Goal: Task Accomplishment & Management: Manage account settings

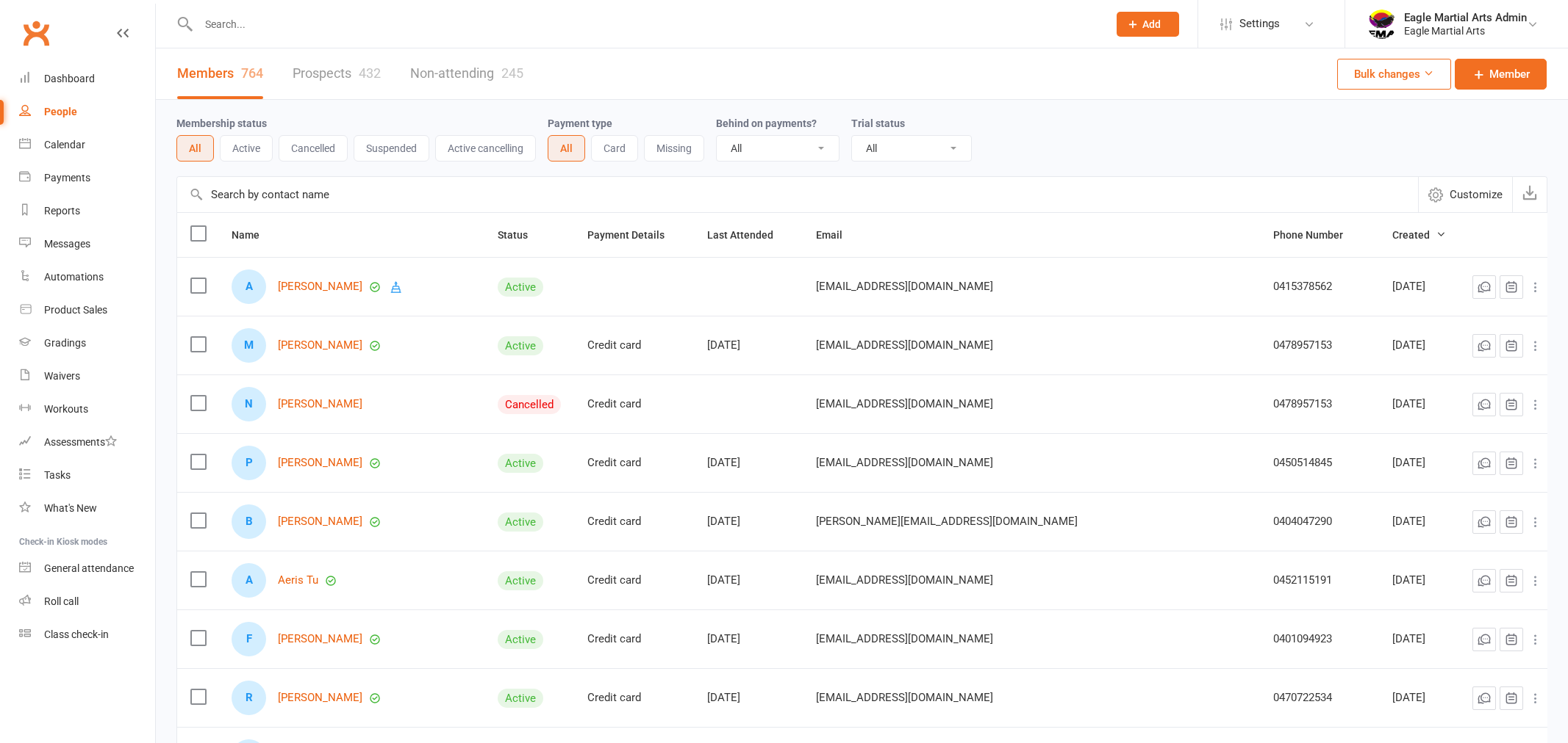
select select "100"
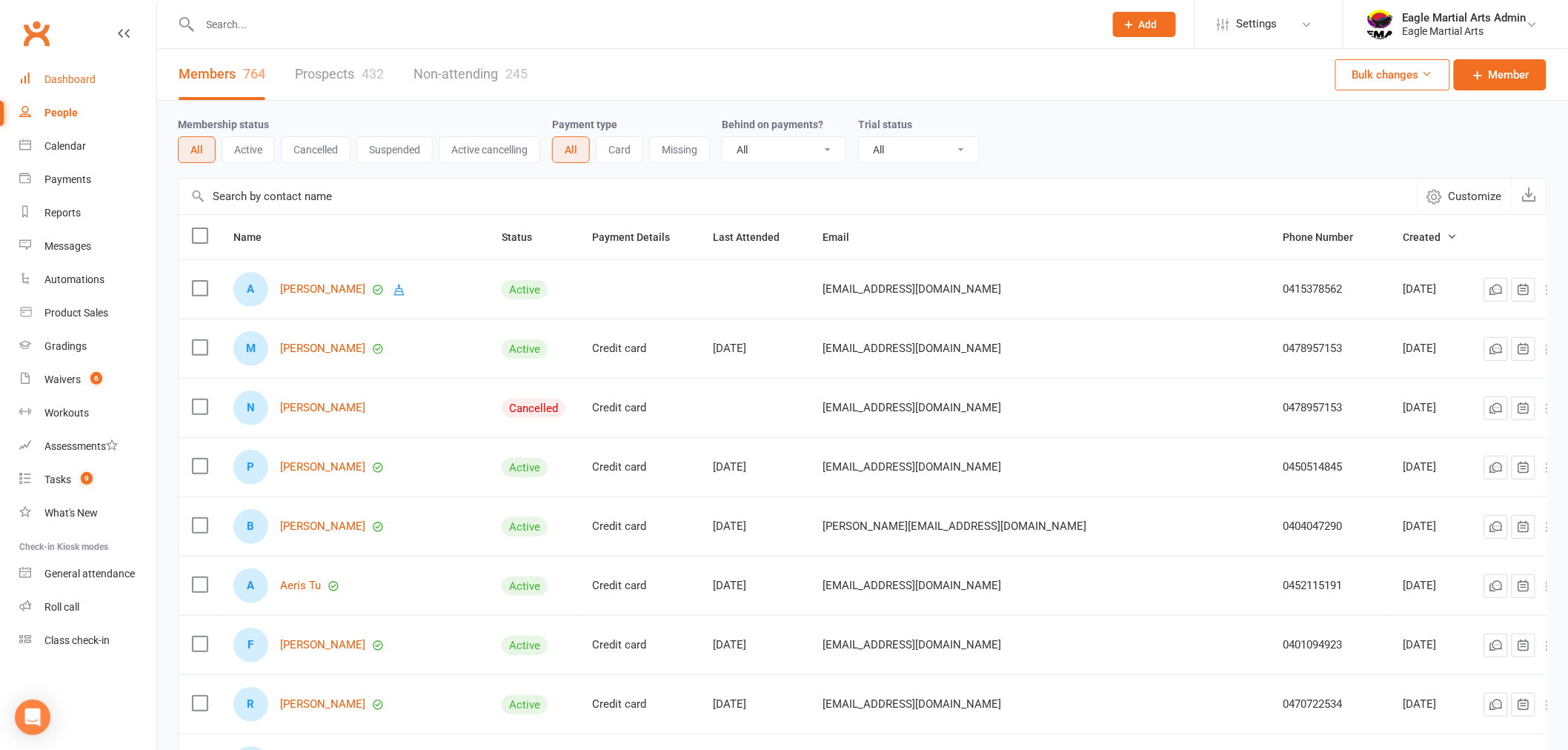
click at [92, 71] on link "Dashboard" at bounding box center [88, 80] width 137 height 34
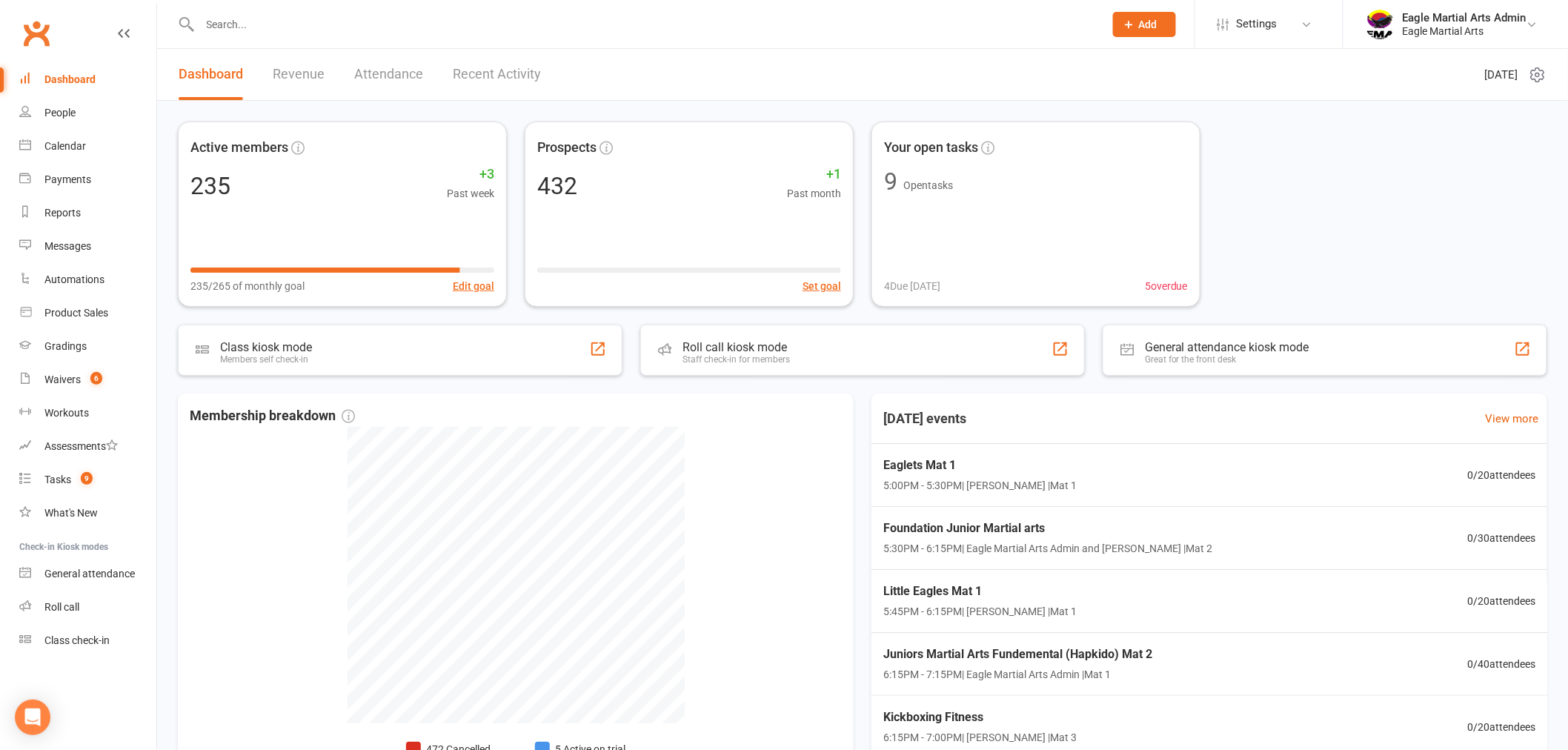
click at [376, 25] on input "text" at bounding box center [644, 24] width 899 height 20
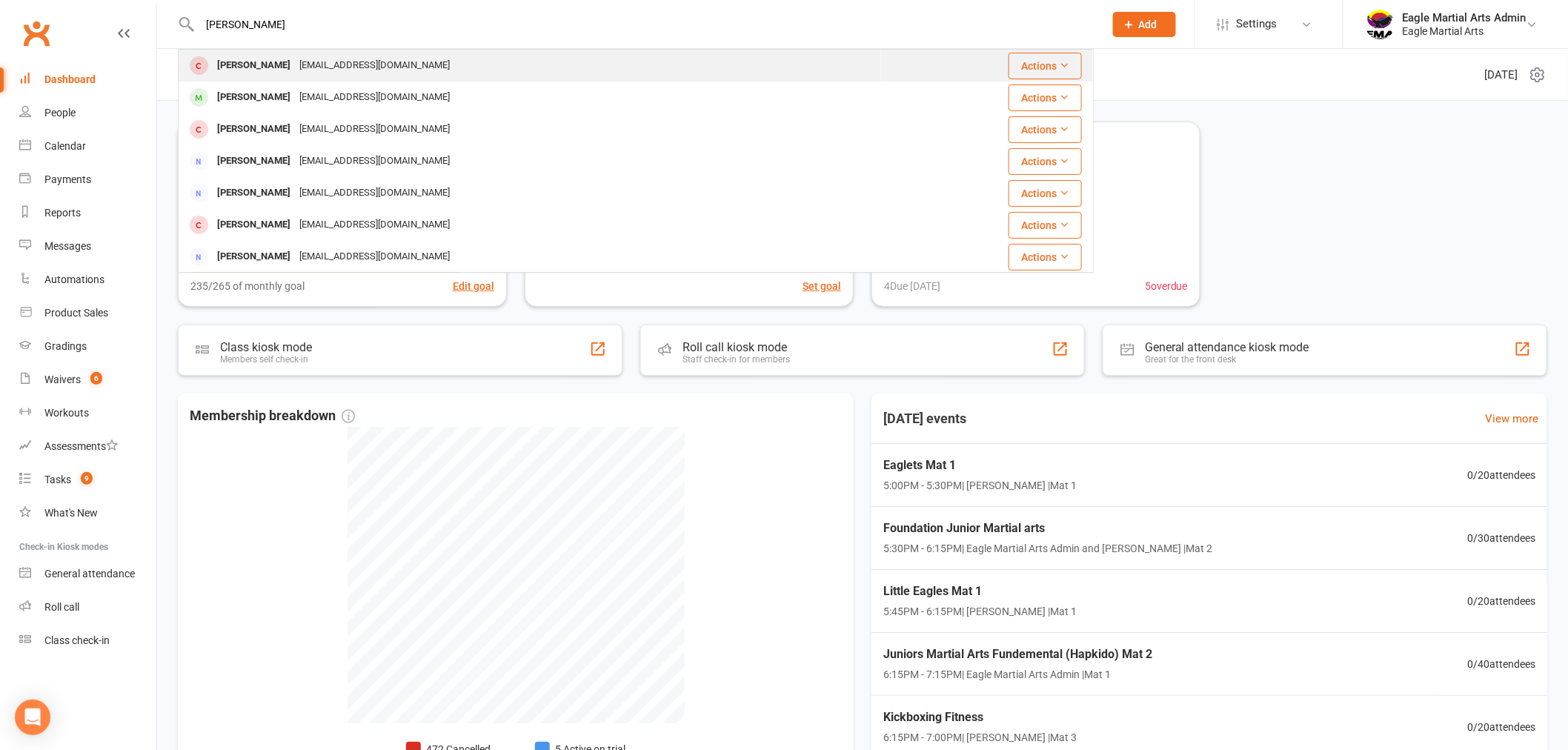
type input "[PERSON_NAME]"
click at [295, 69] on div "[EMAIL_ADDRESS][DOMAIN_NAME]" at bounding box center [374, 65] width 159 height 21
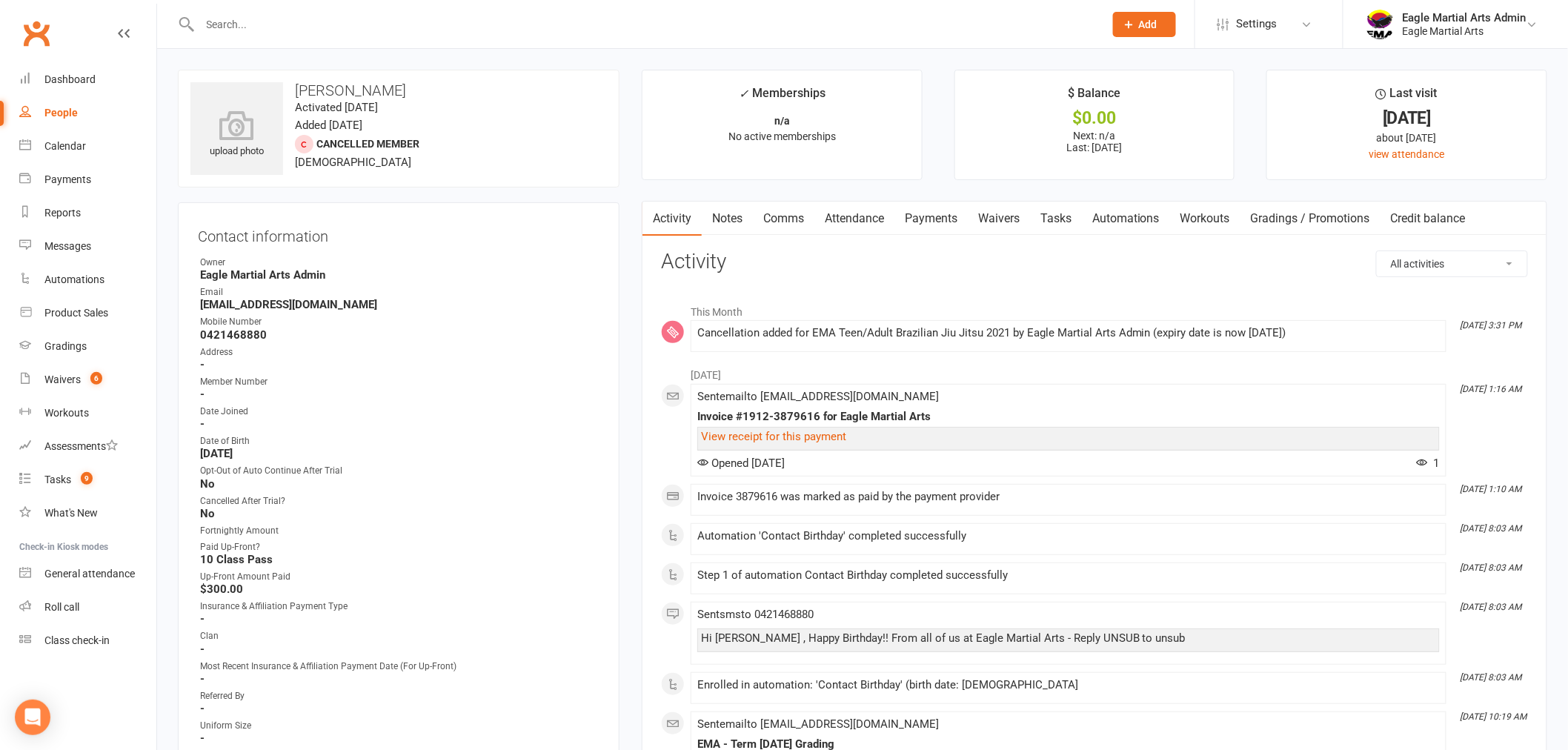
click at [914, 212] on link "Payments" at bounding box center [931, 218] width 74 height 34
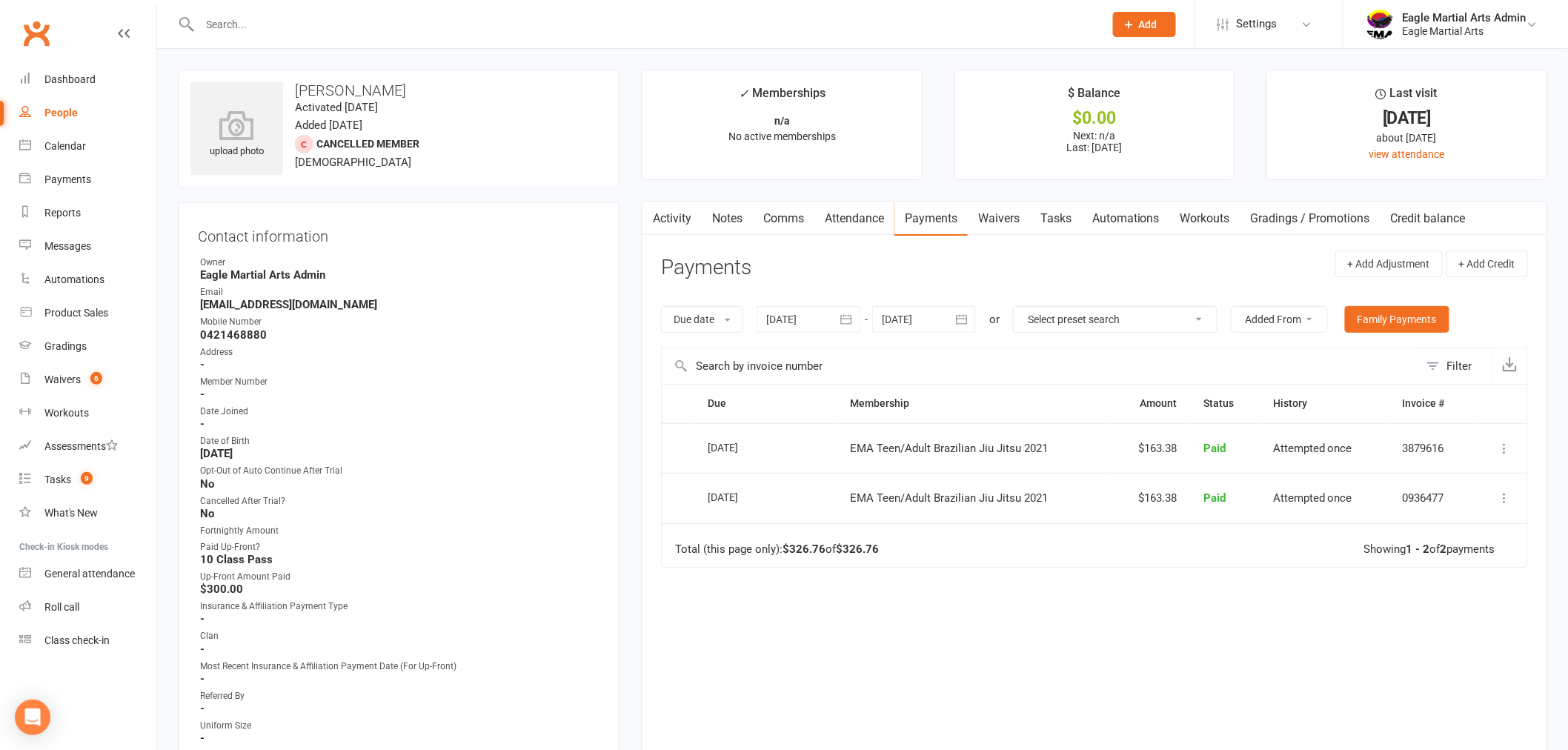
drag, startPoint x: 880, startPoint y: 679, endPoint x: 701, endPoint y: 597, distance: 196.9
click at [879, 679] on div "Due Contact Membership Amount Status History Invoice # Select this [DATE] [PERS…" at bounding box center [1094, 571] width 867 height 375
